Goal: Task Accomplishment & Management: Use online tool/utility

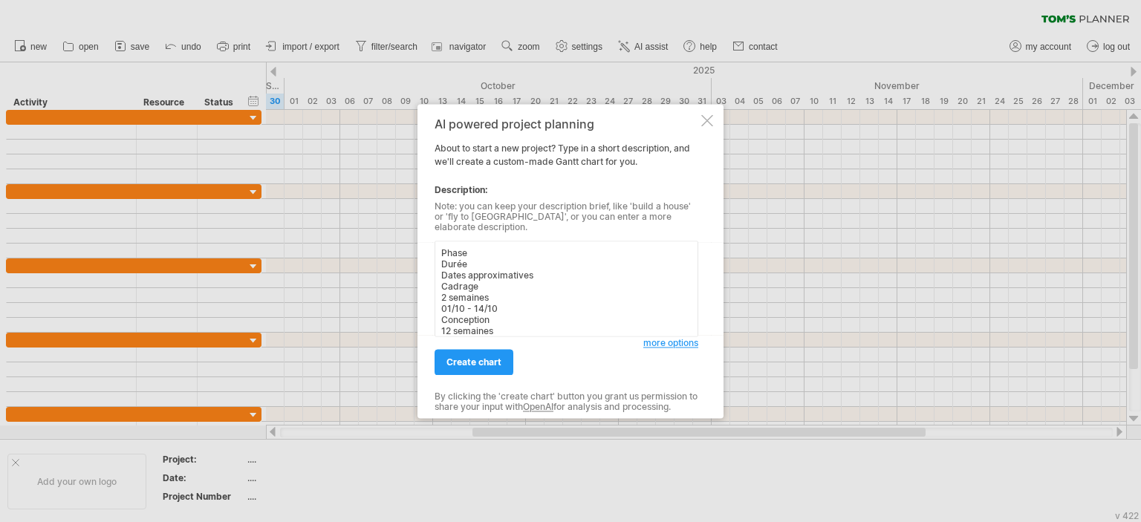
scroll to position [137, 0]
type textarea "Phase Durée Dates approximatives Cadrage 2 semaines 01/10 - 14/10 Conception 12…"
click at [493, 359] on span "create chart" at bounding box center [474, 362] width 55 height 11
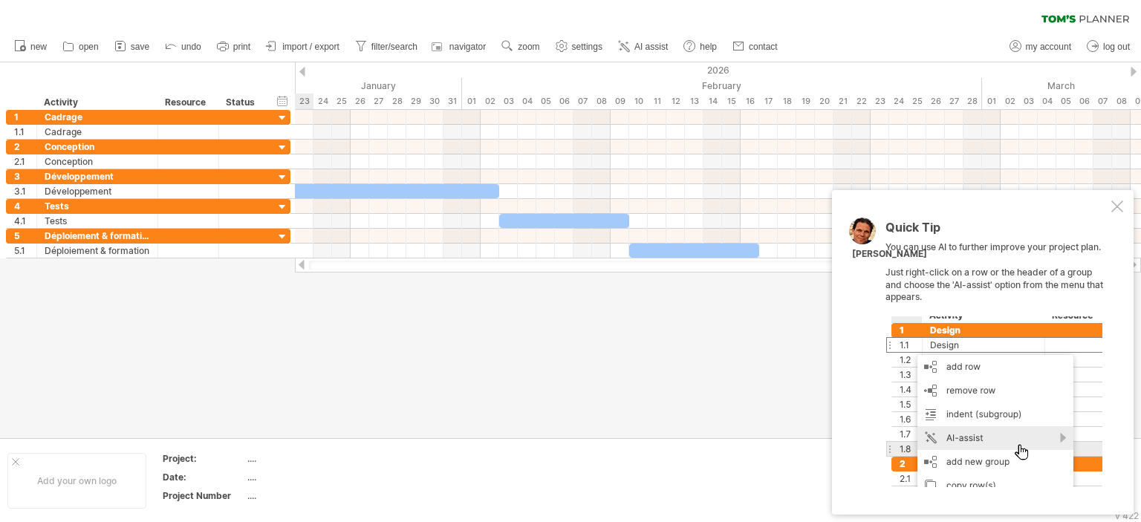
drag, startPoint x: 551, startPoint y: 261, endPoint x: 1141, endPoint y: 274, distance: 590.2
click at [1141, 274] on div "Trying to reach [DOMAIN_NAME] Connected again... 0% clear filter new 1" at bounding box center [570, 261] width 1141 height 522
click at [1118, 208] on div at bounding box center [1118, 207] width 12 height 12
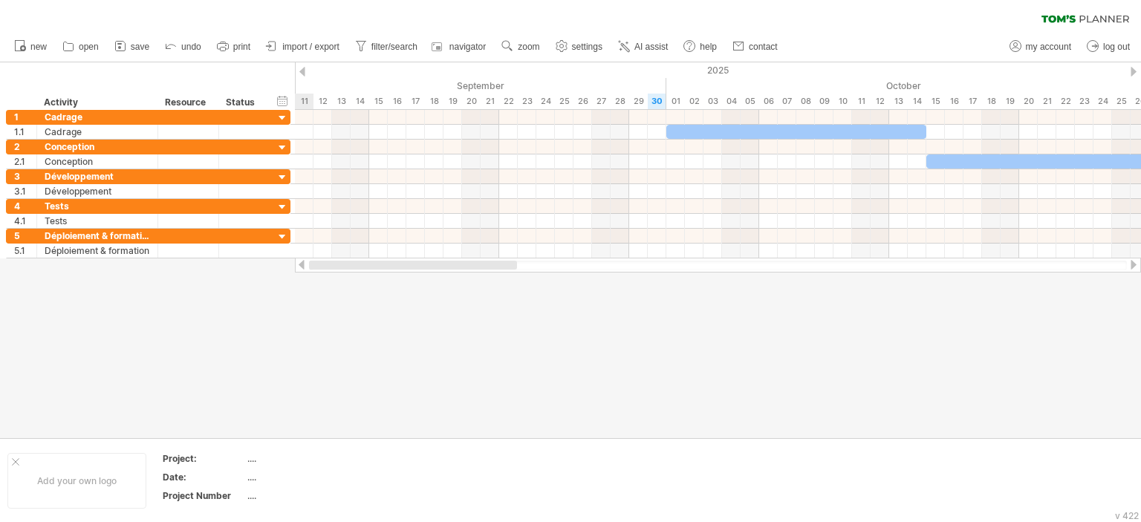
drag, startPoint x: 1011, startPoint y: 262, endPoint x: 383, endPoint y: 282, distance: 627.5
click at [383, 282] on div "Trying to reach [DOMAIN_NAME] Connected again... 0% clear filter new 1" at bounding box center [570, 261] width 1141 height 522
click at [1132, 72] on div at bounding box center [1134, 72] width 6 height 10
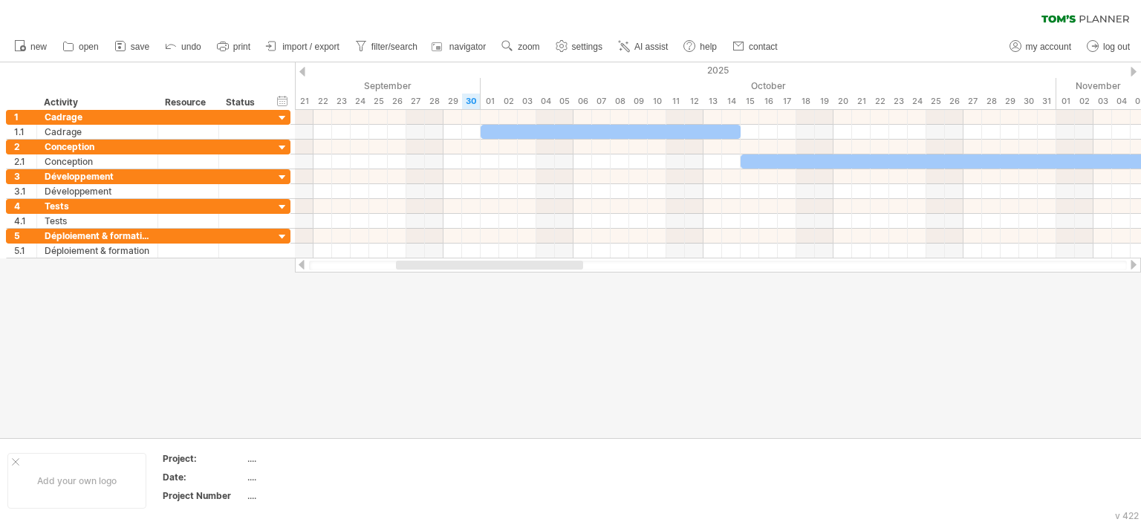
click at [1132, 72] on div at bounding box center [1134, 72] width 6 height 10
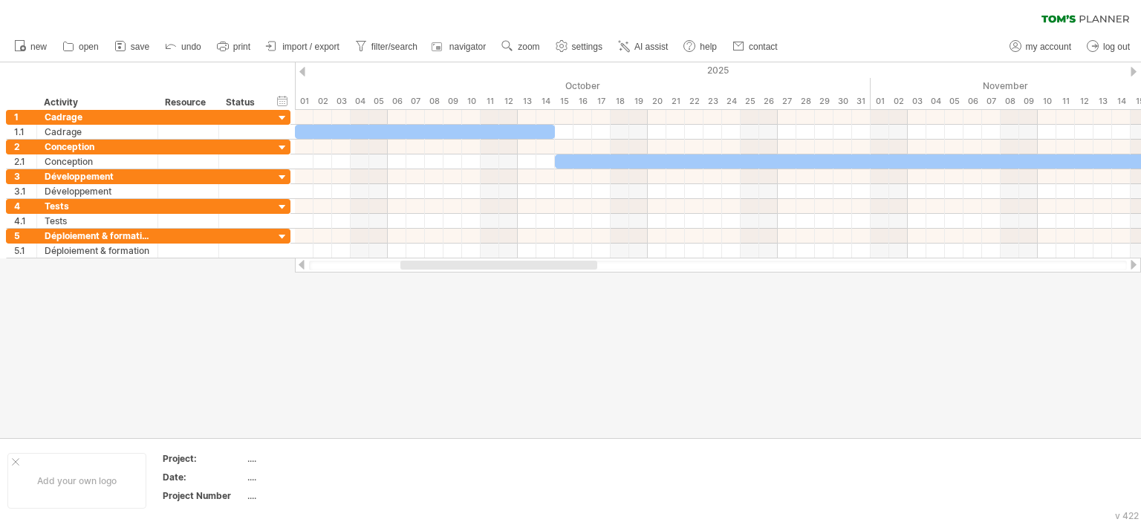
click at [1132, 72] on div at bounding box center [1134, 72] width 6 height 10
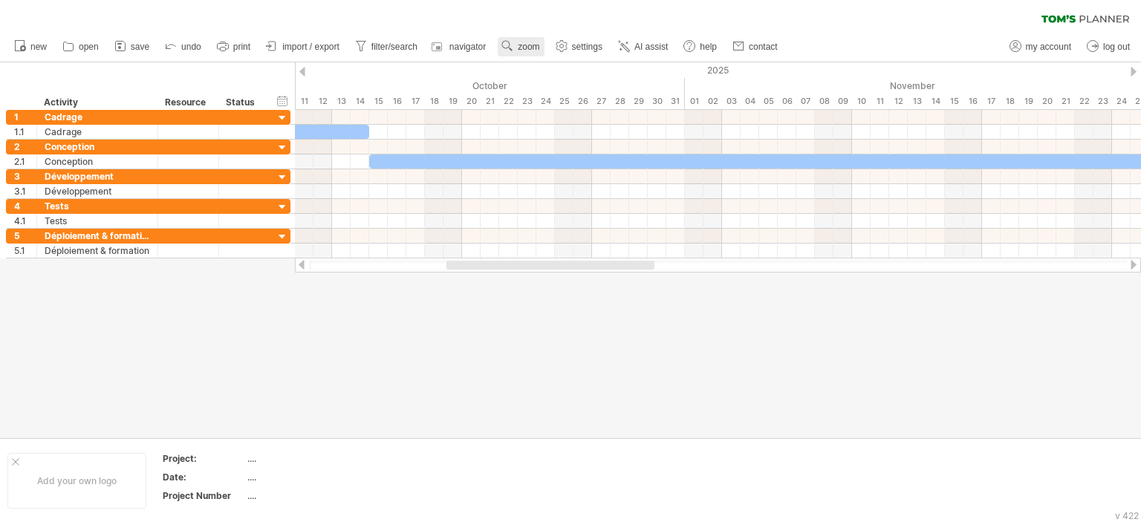
click at [538, 42] on span "zoom" at bounding box center [529, 47] width 22 height 10
click at [566, 64] on div "Month" at bounding box center [586, 62] width 82 height 24
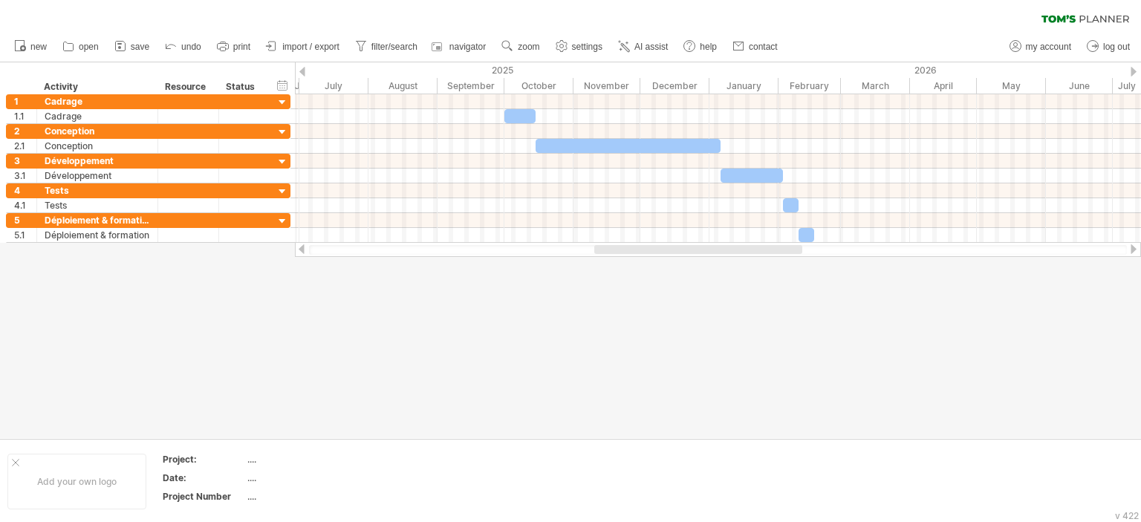
drag, startPoint x: 677, startPoint y: 252, endPoint x: 621, endPoint y: 264, distance: 57.0
click at [621, 264] on div "Trying to reach [DOMAIN_NAME] Connected again... 0% clear filter new 1" at bounding box center [570, 261] width 1141 height 522
click at [523, 42] on span "zoom" at bounding box center [529, 47] width 22 height 10
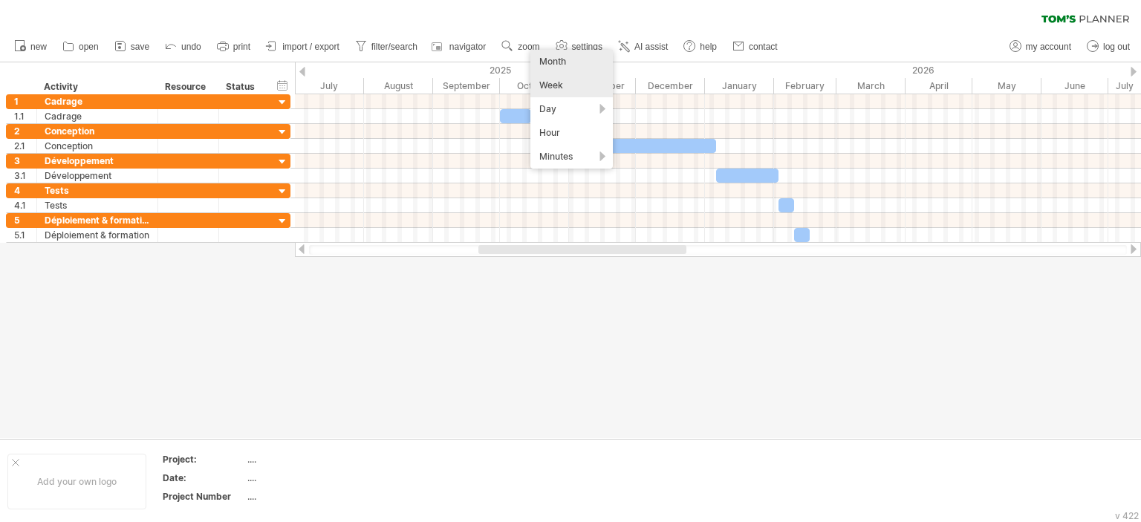
click at [551, 85] on div "Week" at bounding box center [572, 86] width 82 height 24
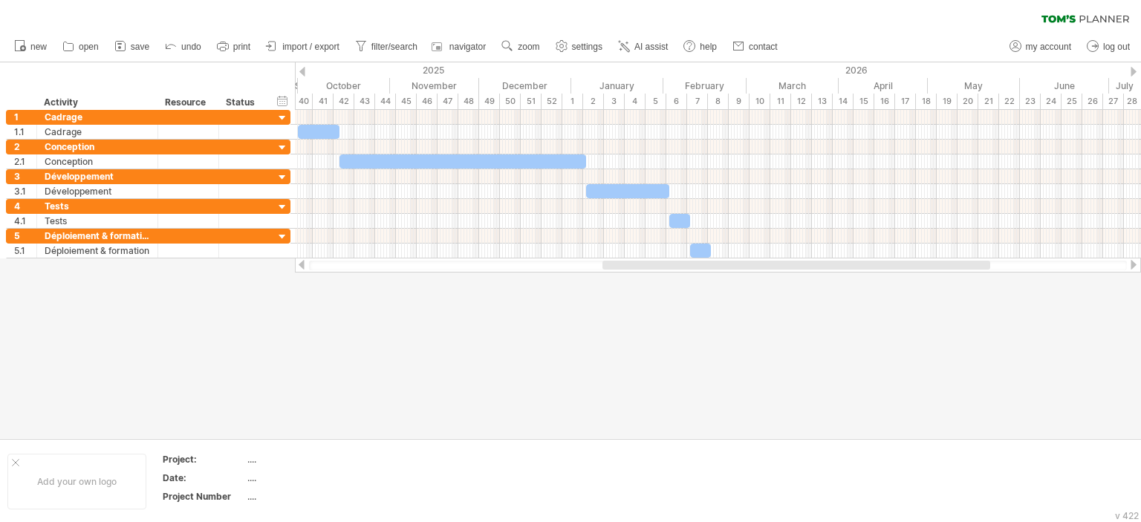
drag, startPoint x: 600, startPoint y: 268, endPoint x: 723, endPoint y: 261, distance: 123.5
click at [723, 261] on div at bounding box center [797, 265] width 388 height 9
click at [134, 50] on span "save" at bounding box center [140, 47] width 19 height 10
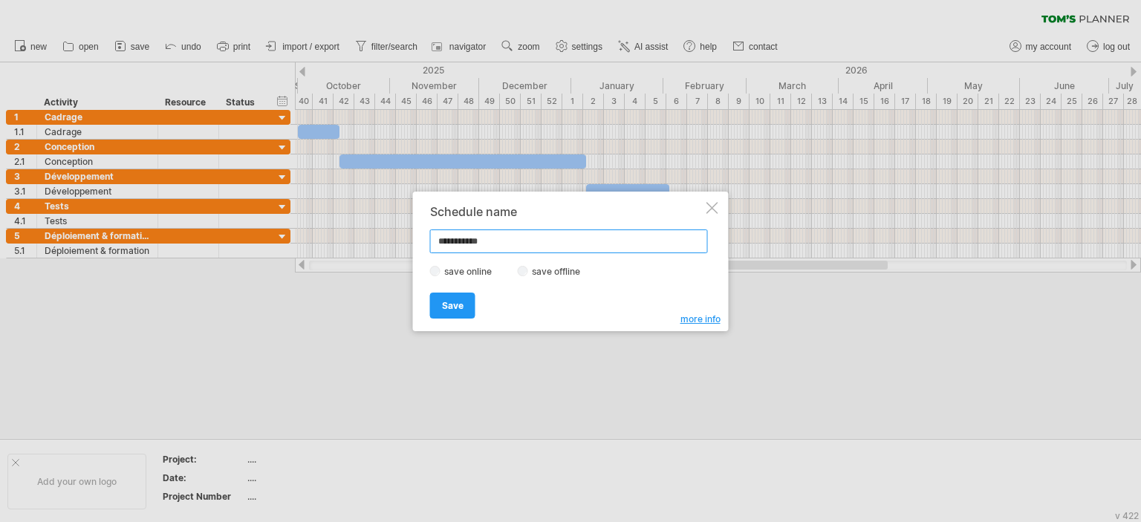
click at [519, 247] on input "**********" at bounding box center [569, 242] width 278 height 24
click at [493, 243] on input "**********" at bounding box center [569, 242] width 278 height 24
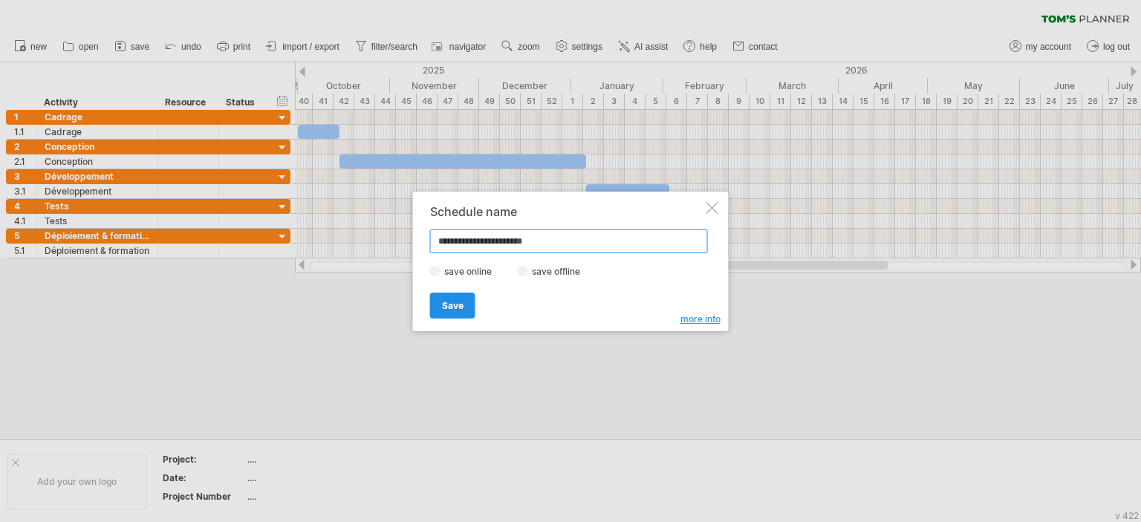
type input "**********"
click at [464, 300] on link "Save" at bounding box center [452, 306] width 45 height 26
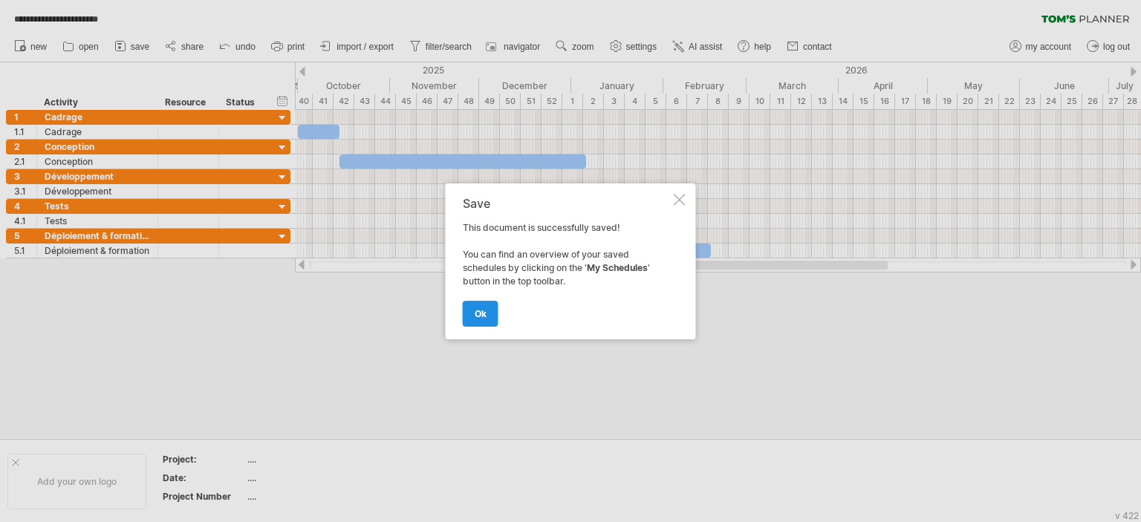
click at [479, 312] on span "ok" at bounding box center [481, 313] width 12 height 11
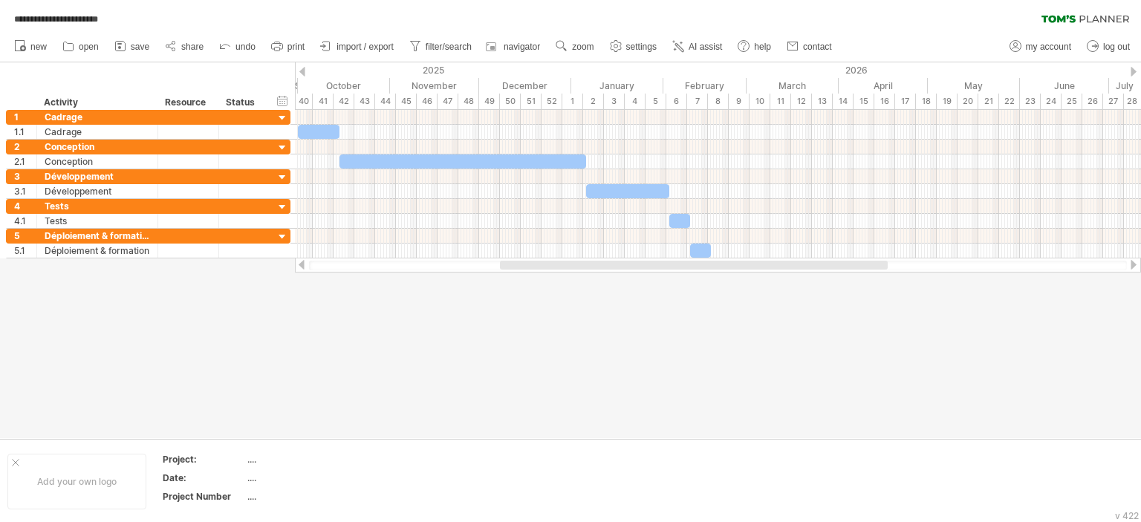
click at [594, 418] on div at bounding box center [570, 250] width 1141 height 376
click at [262, 351] on div at bounding box center [570, 250] width 1141 height 376
click at [386, 286] on div at bounding box center [570, 250] width 1141 height 376
